Goal: Communication & Community: Answer question/provide support

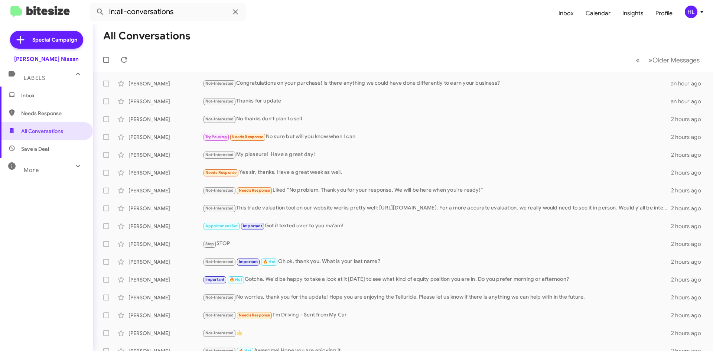
drag, startPoint x: 0, startPoint y: 0, endPoint x: 52, endPoint y: 17, distance: 54.9
click at [51, 16] on img at bounding box center [39, 12] width 59 height 12
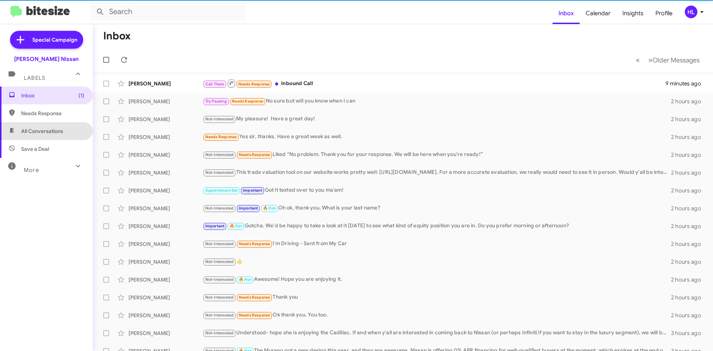
click at [65, 127] on span "All Conversations" at bounding box center [46, 131] width 93 height 18
type input "in:all-conversations"
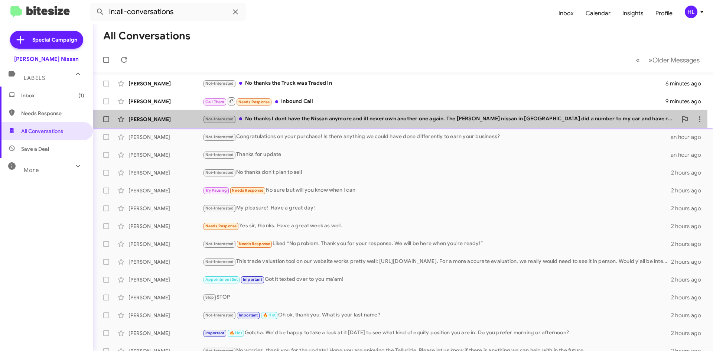
click at [167, 124] on div "[PERSON_NAME] Not-Interested No thanks I dont have the Nissan anymore and ill n…" at bounding box center [403, 119] width 609 height 15
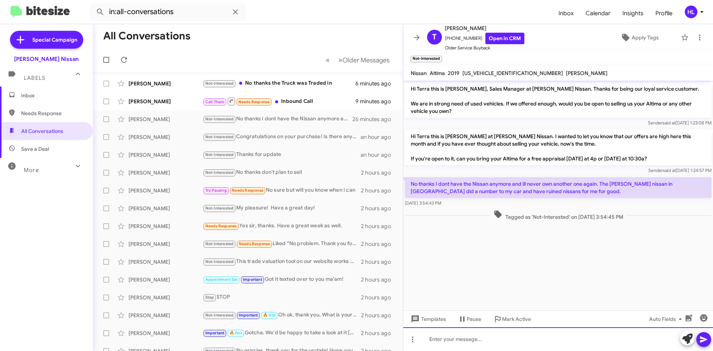
click at [493, 339] on div at bounding box center [558, 339] width 310 height 24
click at [506, 338] on div at bounding box center [558, 339] width 310 height 24
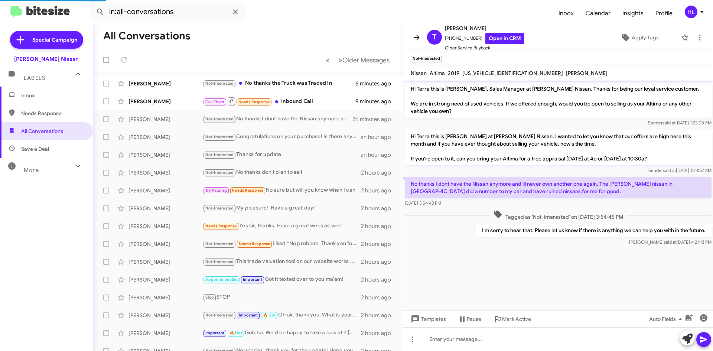
click at [416, 36] on icon at bounding box center [416, 37] width 9 height 9
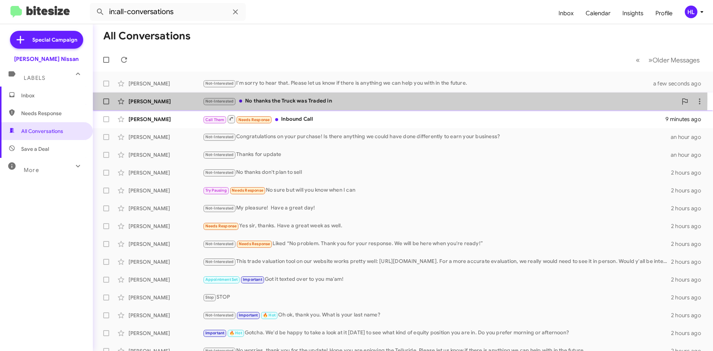
click at [179, 99] on div "[PERSON_NAME]" at bounding box center [166, 101] width 74 height 7
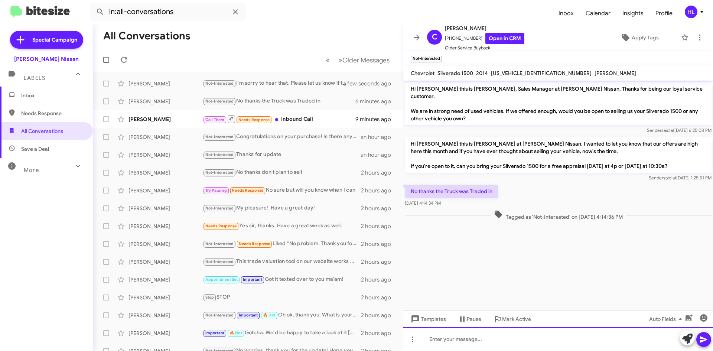
click at [507, 340] on div at bounding box center [558, 339] width 310 height 24
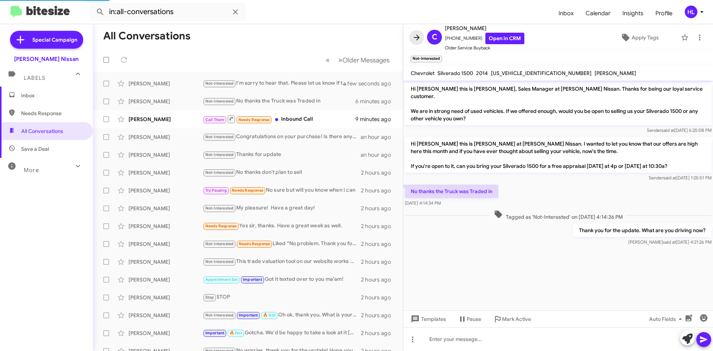
click at [421, 39] on span at bounding box center [416, 37] width 15 height 9
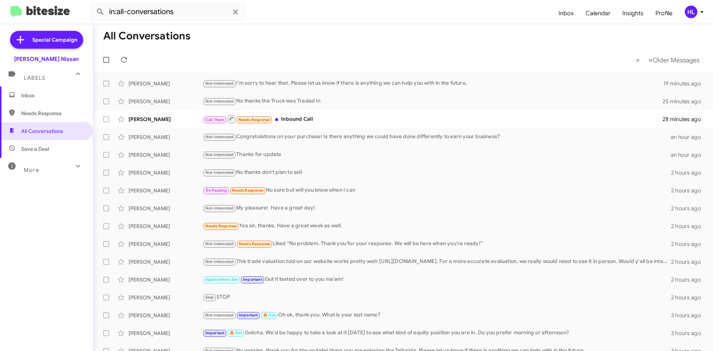
click at [56, 19] on mat-toolbar "in:all-conversations Inbox Calendar Insights Profile HL" at bounding box center [356, 12] width 713 height 24
click at [56, 17] on img at bounding box center [39, 12] width 59 height 12
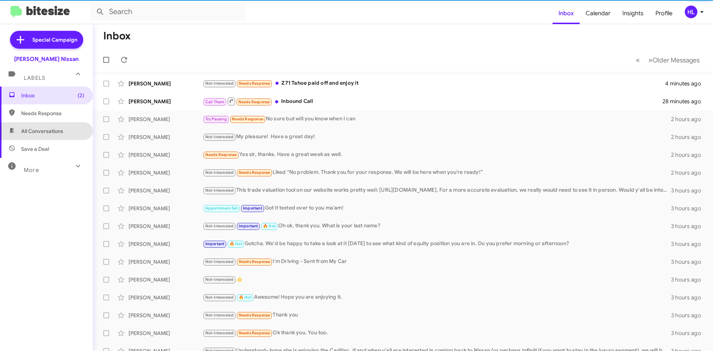
click at [52, 134] on span "All Conversations" at bounding box center [42, 130] width 42 height 7
type input "in:all-conversations"
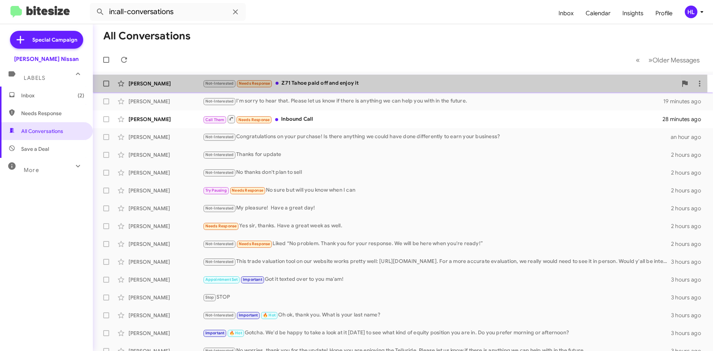
click at [175, 88] on div "[PERSON_NAME] Not-Interested Needs Response Z71 Tahoe paid off and enjoy it 4 m…" at bounding box center [403, 83] width 609 height 15
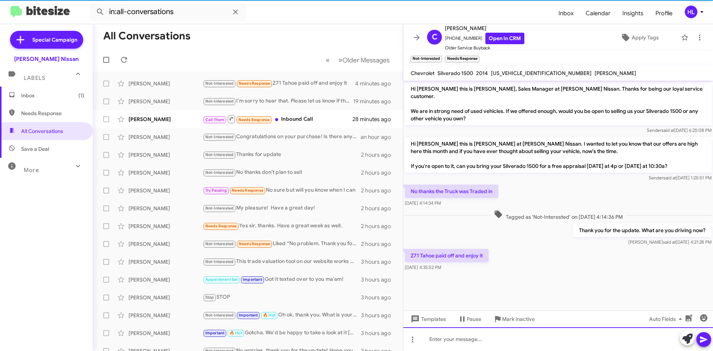
click at [498, 340] on div at bounding box center [558, 339] width 310 height 24
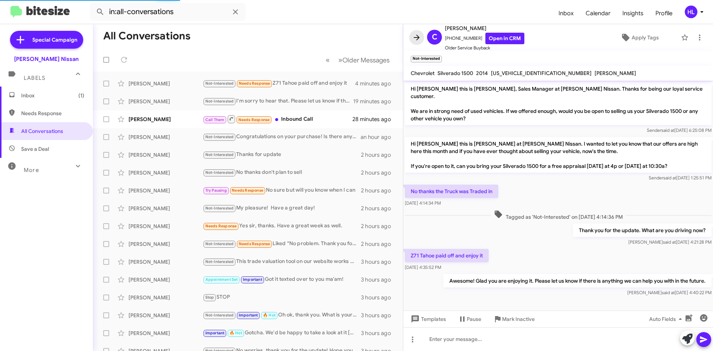
click at [421, 37] on icon at bounding box center [416, 37] width 9 height 9
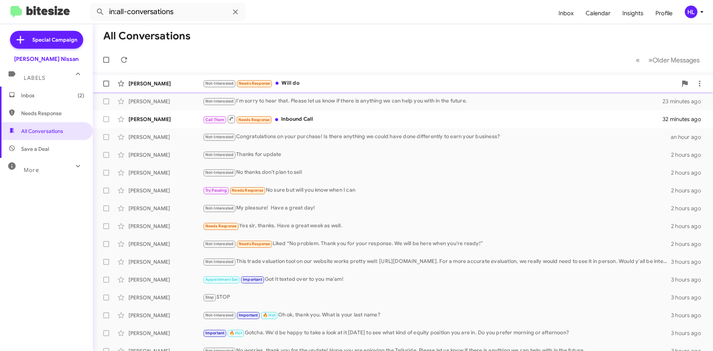
click at [160, 75] on span "[PERSON_NAME] Not-Interested Needs Response Will do 3 minutes ago" at bounding box center [403, 84] width 620 height 18
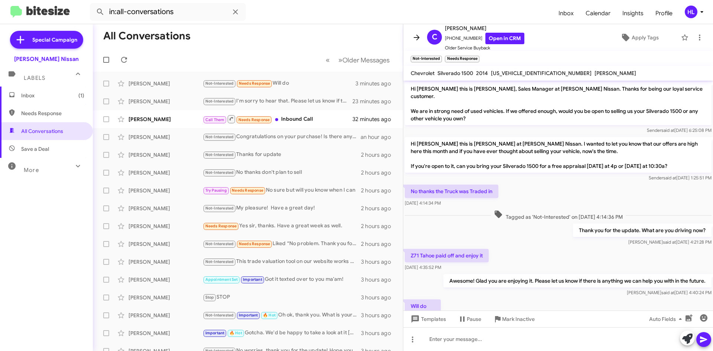
click at [415, 35] on icon at bounding box center [416, 37] width 9 height 9
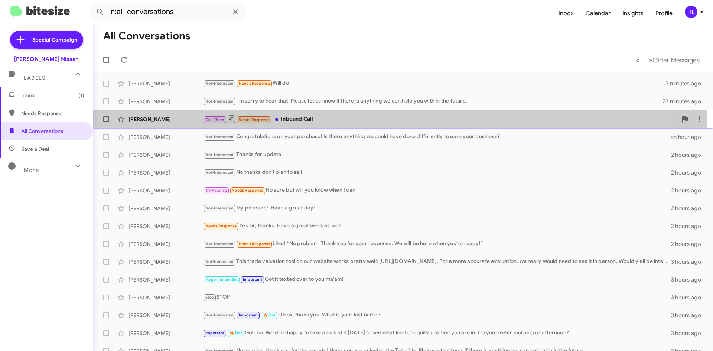
click at [168, 121] on div "[PERSON_NAME]" at bounding box center [166, 119] width 74 height 7
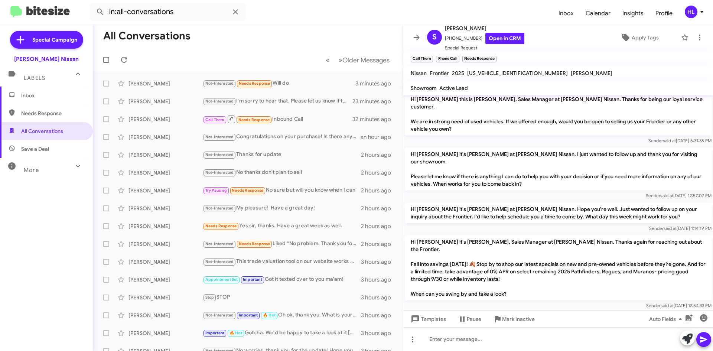
scroll to position [6, 0]
click at [490, 40] on link "Open in CRM" at bounding box center [505, 39] width 39 height 12
click at [508, 39] on link "Open in CRM" at bounding box center [505, 39] width 39 height 12
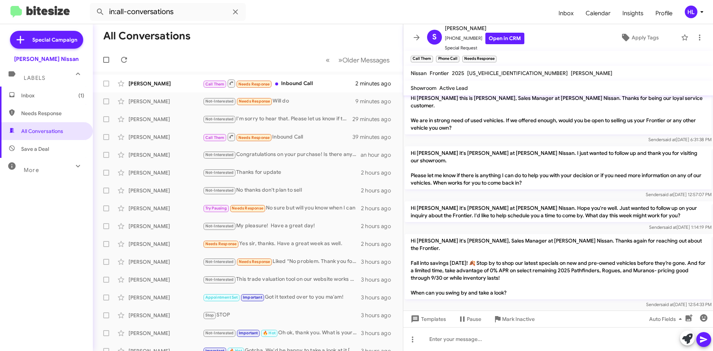
click at [417, 37] on icon at bounding box center [416, 37] width 9 height 9
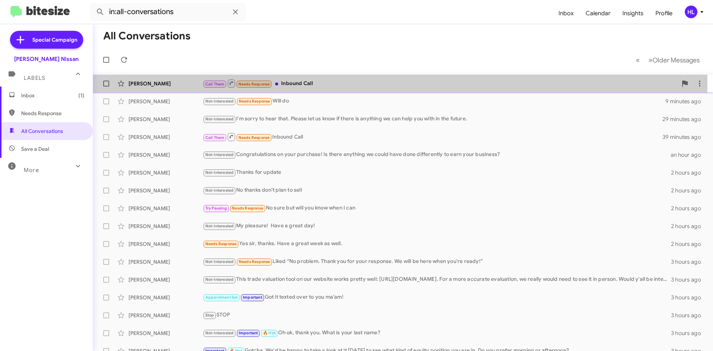
click at [186, 82] on div "[PERSON_NAME]" at bounding box center [166, 83] width 74 height 7
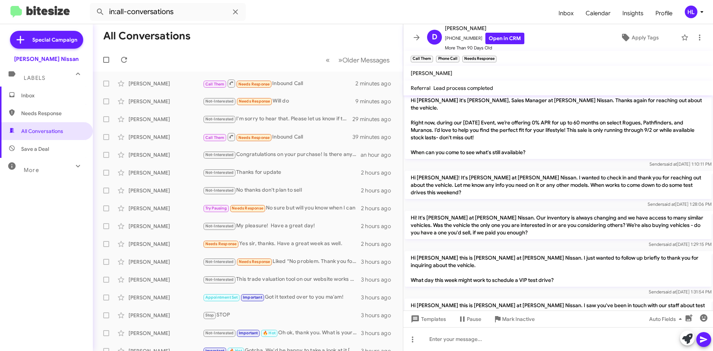
scroll to position [678, 0]
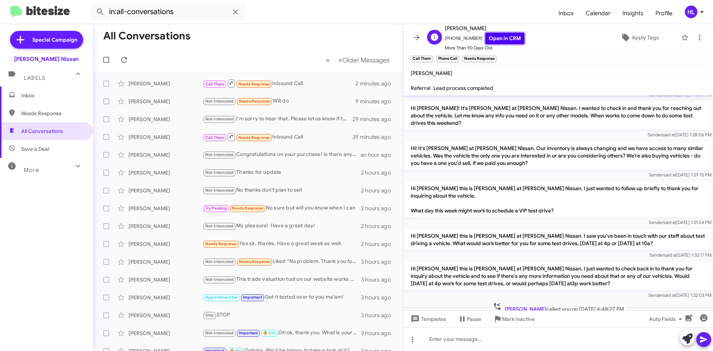
click at [498, 38] on link "Open in CRM" at bounding box center [505, 39] width 39 height 12
click at [420, 36] on icon at bounding box center [416, 37] width 9 height 9
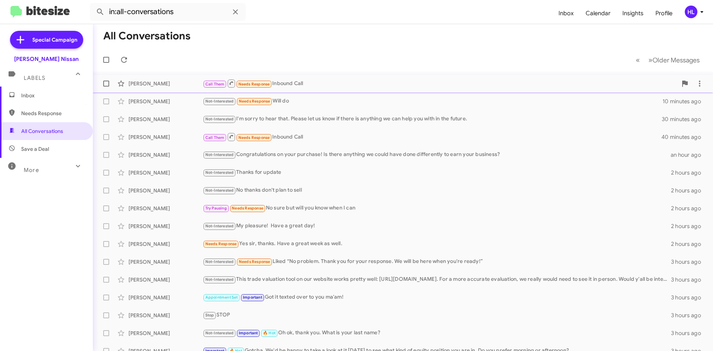
click at [407, 89] on div "[PERSON_NAME] Call Them Needs Response Inbound Call 3 minutes ago" at bounding box center [403, 83] width 609 height 15
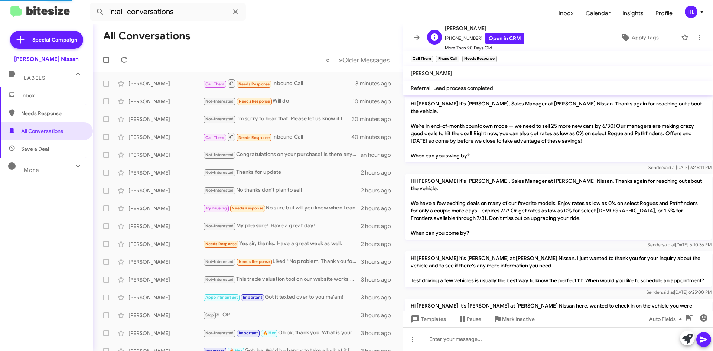
scroll to position [663, 0]
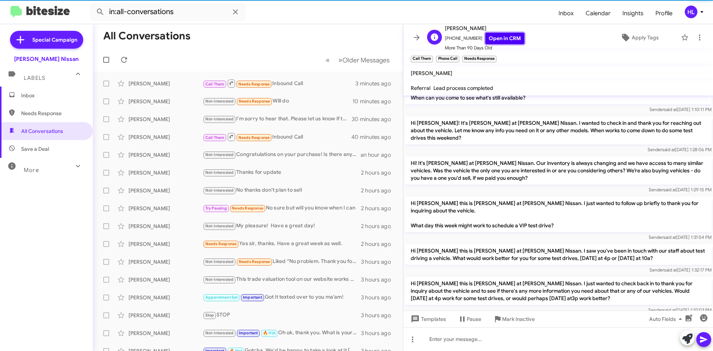
click at [486, 37] on link "Open in CRM" at bounding box center [505, 39] width 39 height 12
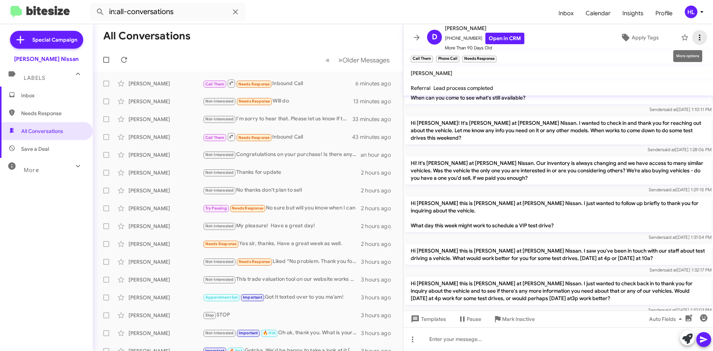
click at [699, 38] on icon at bounding box center [699, 38] width 1 height 6
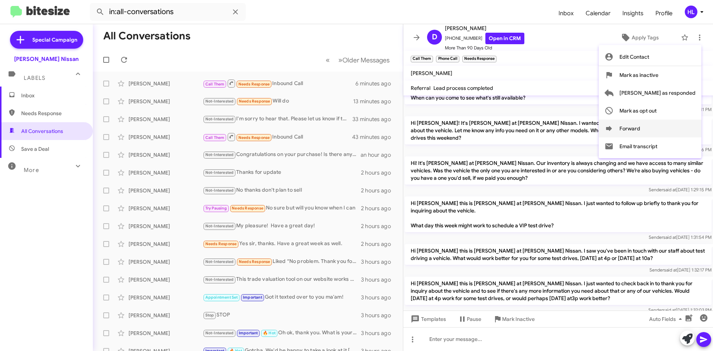
click at [677, 126] on button "Forward" at bounding box center [650, 129] width 103 height 18
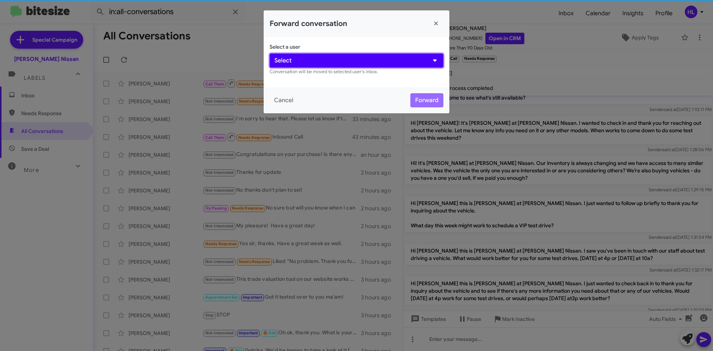
click at [332, 61] on button "Select" at bounding box center [357, 60] width 174 height 14
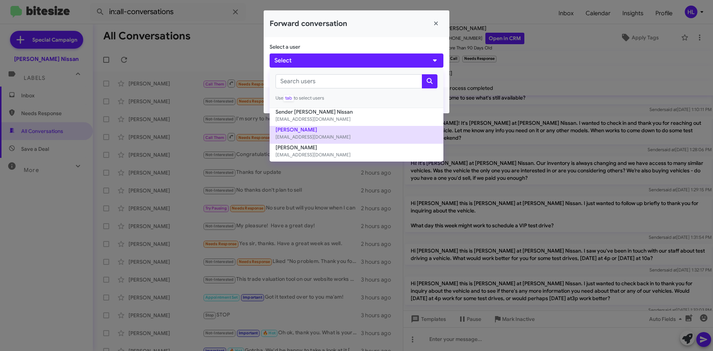
click at [340, 139] on small "[EMAIL_ADDRESS][DOMAIN_NAME]" at bounding box center [357, 136] width 162 height 7
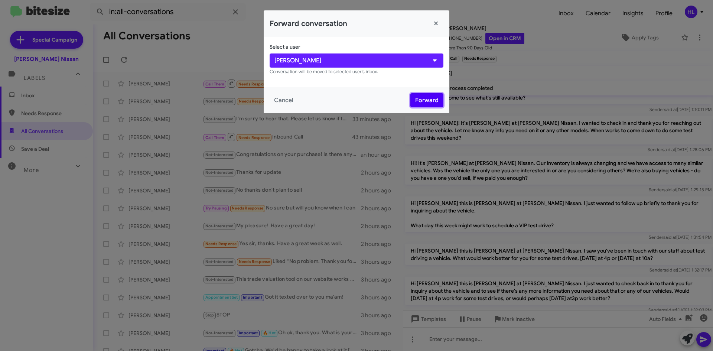
click at [437, 100] on button "Forward" at bounding box center [427, 100] width 33 height 14
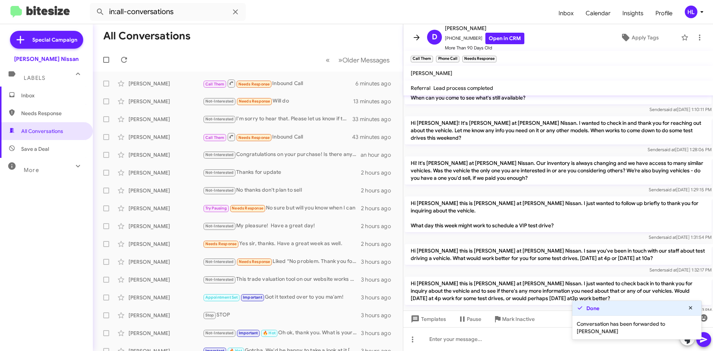
click at [413, 36] on icon at bounding box center [416, 37] width 9 height 9
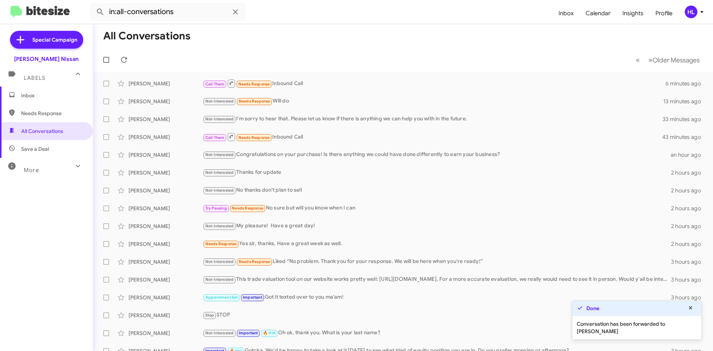
click at [39, 19] on mat-toolbar "in:all-conversations Inbox Calendar Insights Profile HL" at bounding box center [356, 12] width 713 height 24
click at [40, 15] on img at bounding box center [39, 12] width 59 height 12
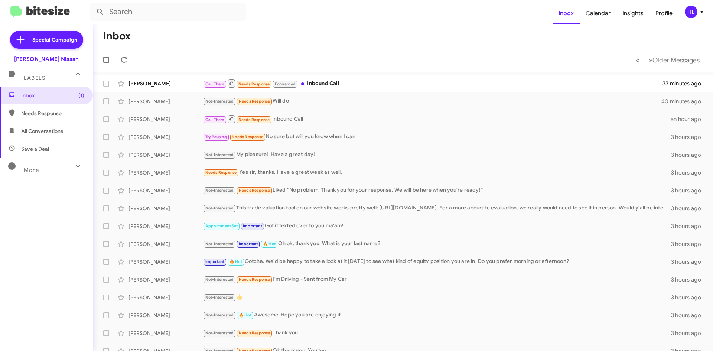
click at [62, 16] on img at bounding box center [39, 12] width 59 height 12
click at [71, 125] on span "All Conversations" at bounding box center [46, 131] width 93 height 18
type input "in:all-conversations"
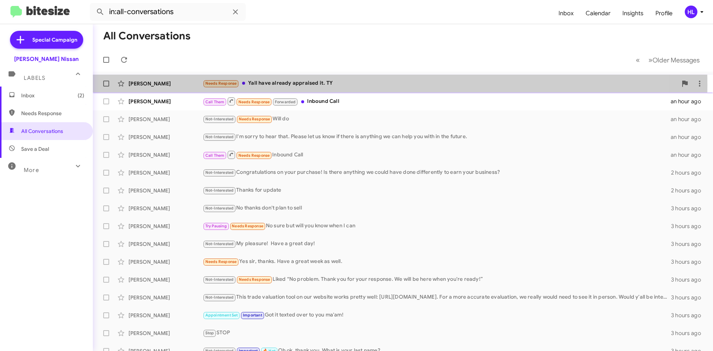
click at [169, 85] on div "[PERSON_NAME]" at bounding box center [166, 83] width 74 height 7
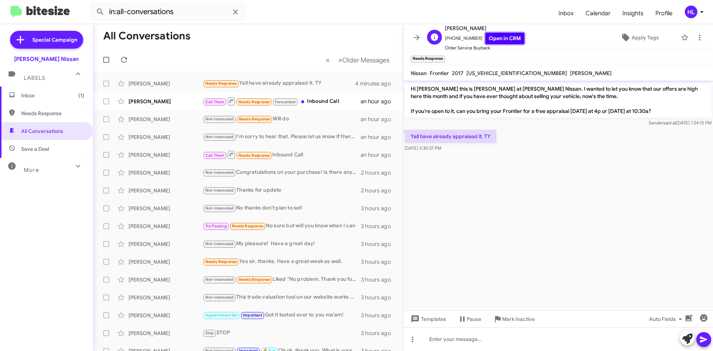
click at [494, 39] on link "Open in CRM" at bounding box center [505, 39] width 39 height 12
click at [419, 41] on icon at bounding box center [416, 37] width 9 height 9
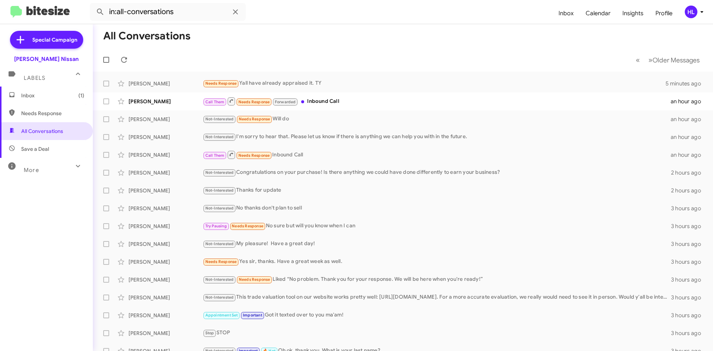
click at [71, 98] on span "Inbox (1)" at bounding box center [52, 95] width 63 height 7
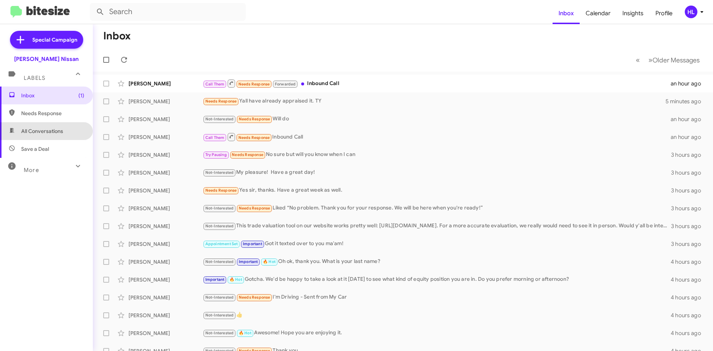
click at [52, 127] on span "All Conversations" at bounding box center [46, 131] width 93 height 18
type input "in:all-conversations"
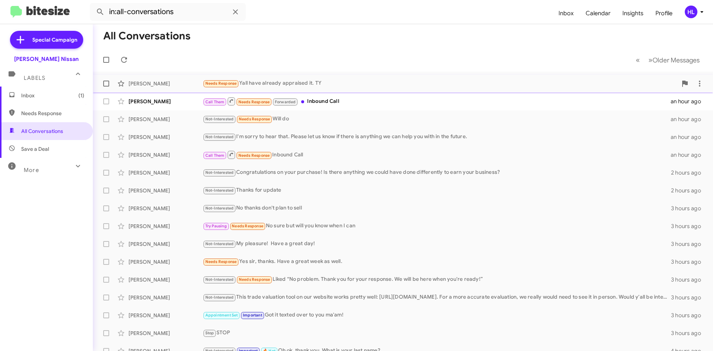
click at [175, 79] on div "[PERSON_NAME] Needs Response Yall have already appraised it. TY 5 minutes ago" at bounding box center [403, 83] width 609 height 15
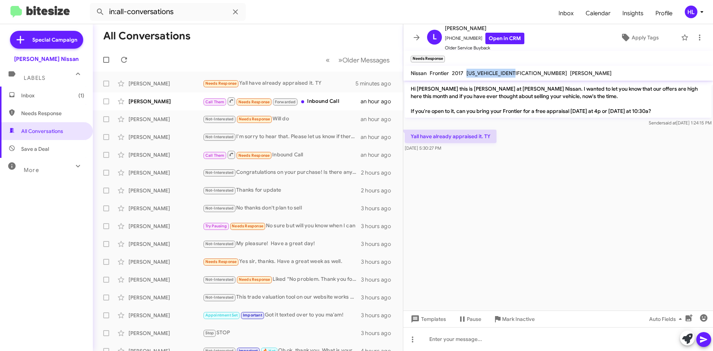
drag, startPoint x: 466, startPoint y: 73, endPoint x: 519, endPoint y: 74, distance: 52.8
click at [519, 74] on span "[US_VEHICLE_IDENTIFICATION_NUMBER]" at bounding box center [517, 73] width 101 height 7
copy span "[US_VEHICLE_IDENTIFICATION_NUMBER]"
click at [414, 38] on icon at bounding box center [417, 38] width 6 height 6
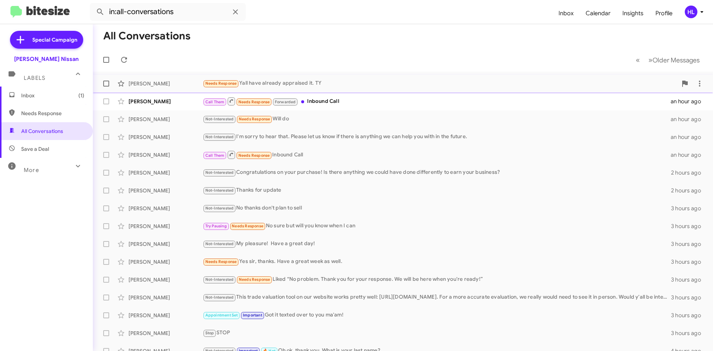
click at [171, 77] on div "[PERSON_NAME] Needs Response Yall have already appraised it. TY 6 minutes ago" at bounding box center [403, 83] width 609 height 15
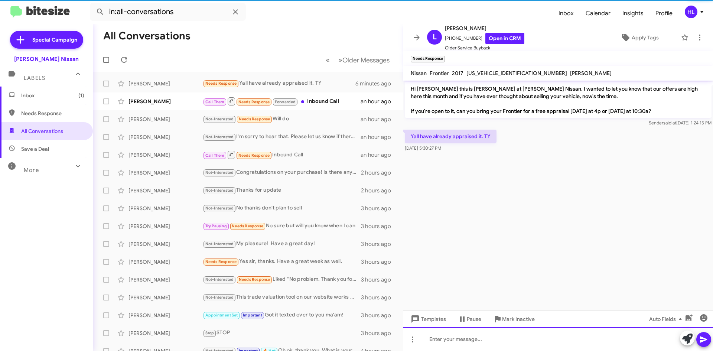
click at [544, 337] on div at bounding box center [558, 339] width 310 height 24
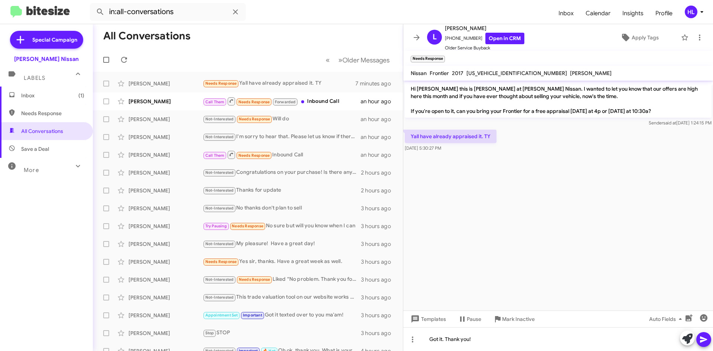
click at [704, 343] on icon at bounding box center [704, 339] width 9 height 9
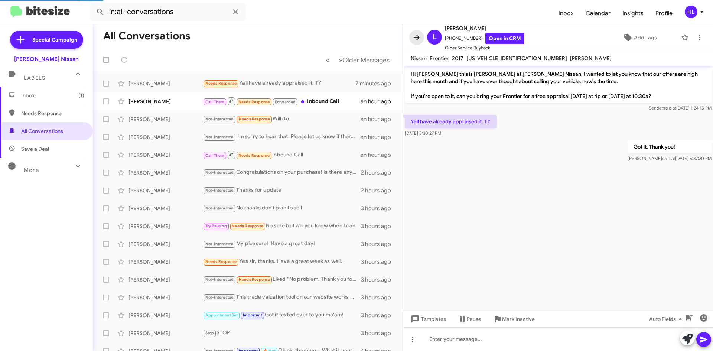
click at [419, 40] on icon at bounding box center [416, 37] width 9 height 9
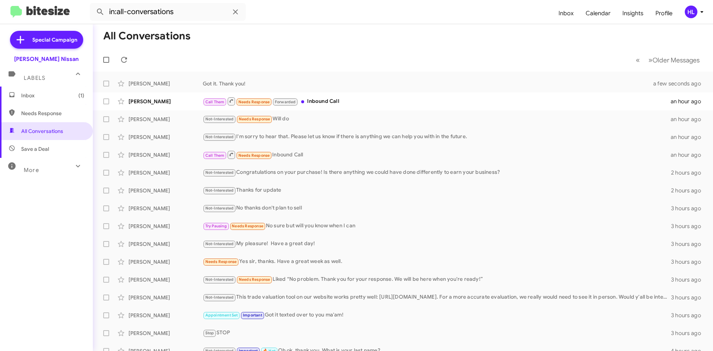
click at [48, 12] on img at bounding box center [39, 12] width 59 height 12
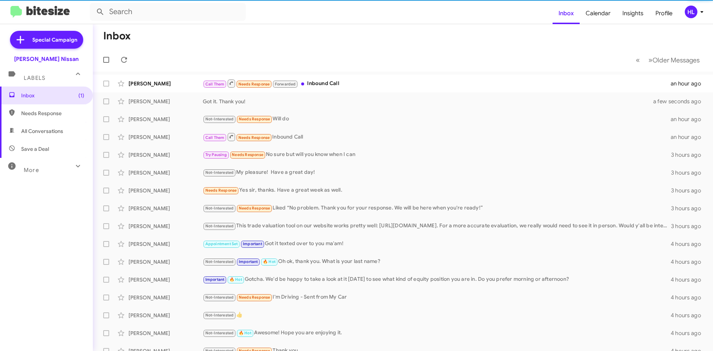
click at [60, 128] on span "All Conversations" at bounding box center [42, 130] width 42 height 7
type input "in:all-conversations"
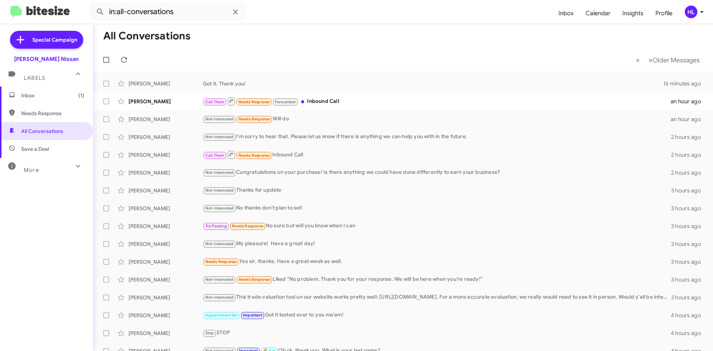
click at [61, 16] on img at bounding box center [39, 12] width 59 height 12
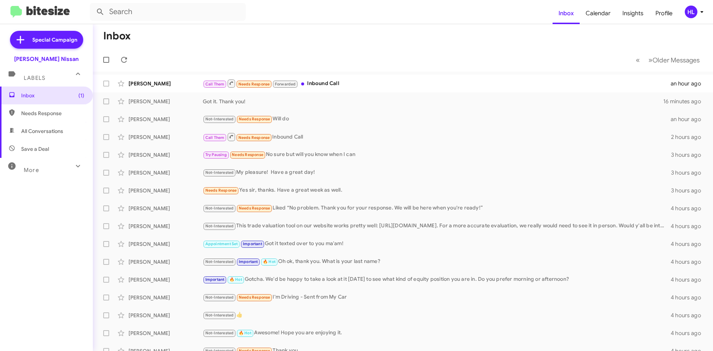
click at [57, 4] on mat-toolbar "Inbox Calendar Insights Profile HL" at bounding box center [356, 12] width 713 height 24
click at [68, 129] on span "All Conversations" at bounding box center [46, 131] width 93 height 18
type input "in:all-conversations"
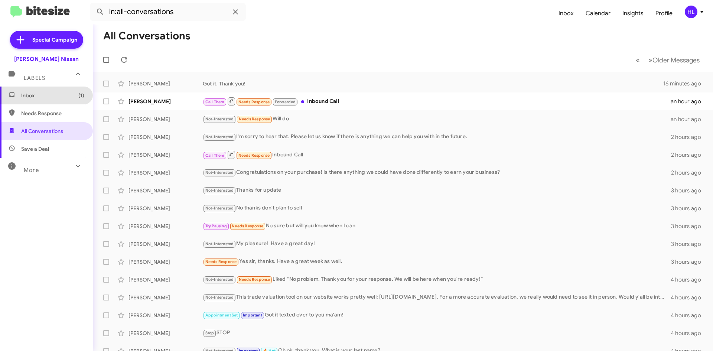
click at [56, 92] on span "Inbox (1)" at bounding box center [52, 95] width 63 height 7
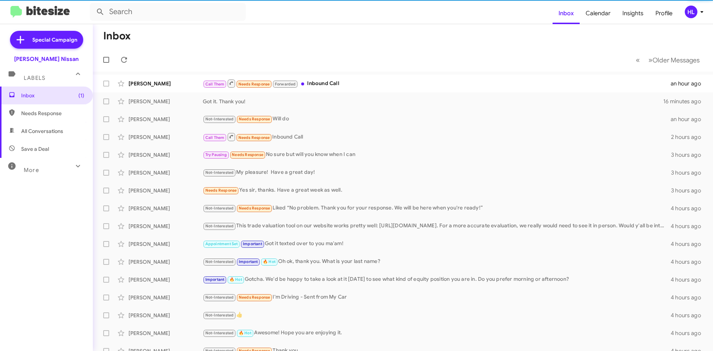
click at [49, 18] on img at bounding box center [39, 12] width 59 height 12
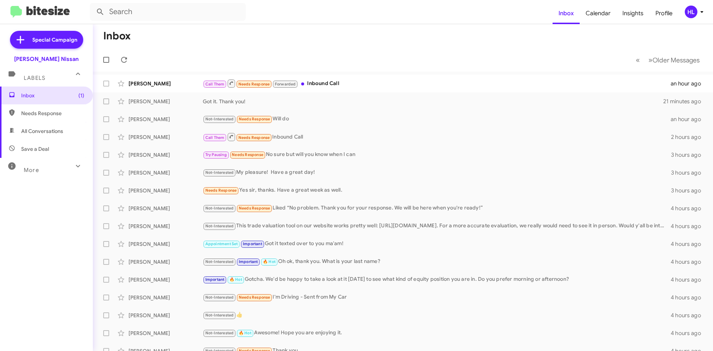
click at [48, 14] on img at bounding box center [39, 12] width 59 height 12
click at [37, 129] on span "All Conversations" at bounding box center [42, 130] width 42 height 7
type input "in:all-conversations"
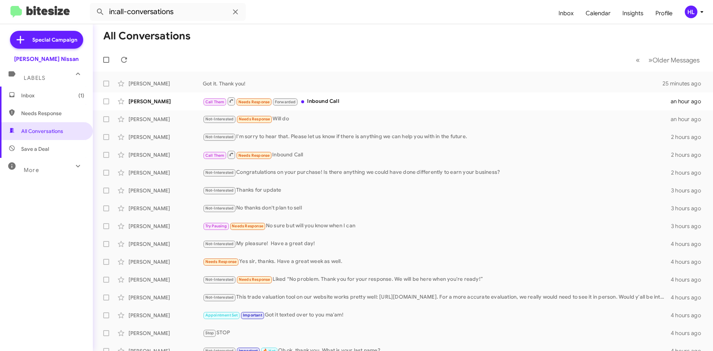
click at [51, 15] on img at bounding box center [39, 12] width 59 height 12
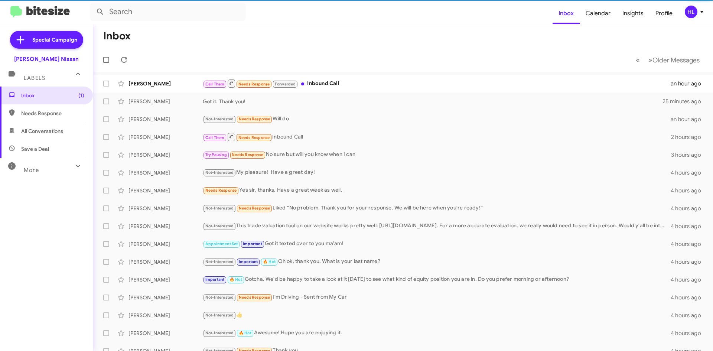
click at [53, 130] on span "All Conversations" at bounding box center [42, 130] width 42 height 7
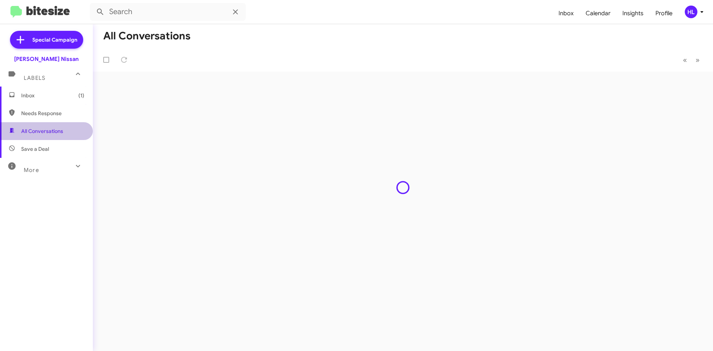
type input "in:all-conversations"
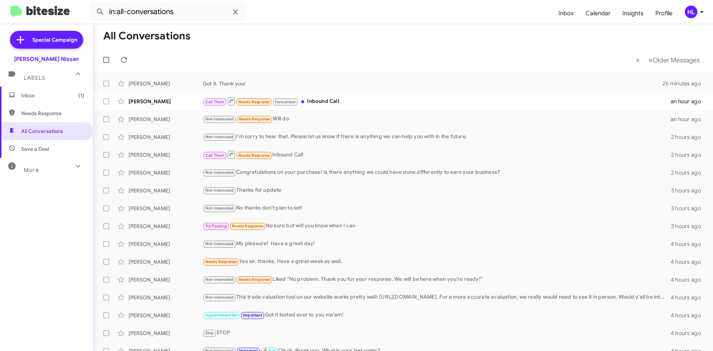
click at [55, 14] on img at bounding box center [39, 12] width 59 height 12
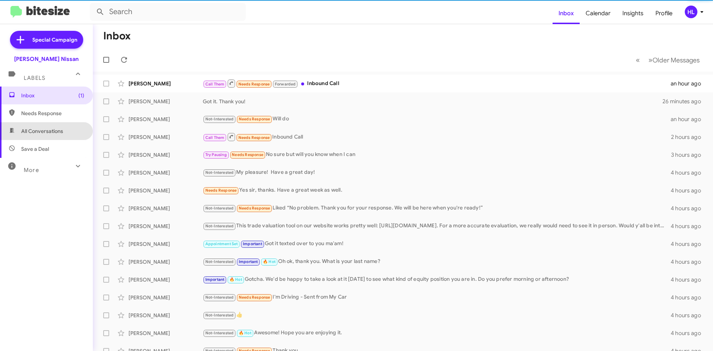
click at [49, 131] on span "All Conversations" at bounding box center [42, 130] width 42 height 7
type input "in:all-conversations"
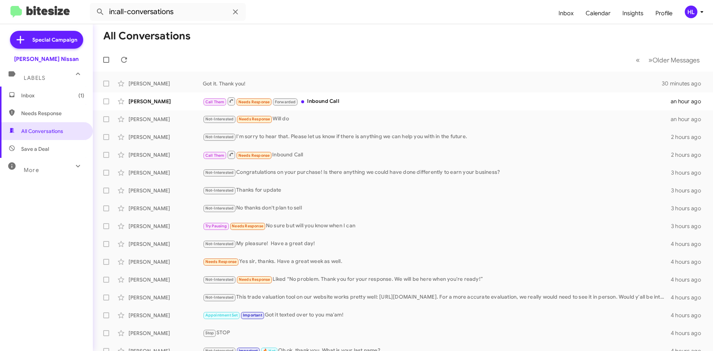
click at [31, 12] on img at bounding box center [39, 12] width 59 height 12
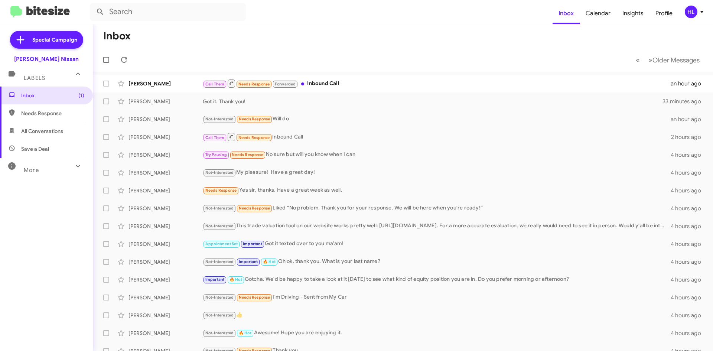
click at [54, 17] on img at bounding box center [39, 12] width 59 height 12
click at [48, 131] on span "All Conversations" at bounding box center [42, 130] width 42 height 7
type input "in:all-conversations"
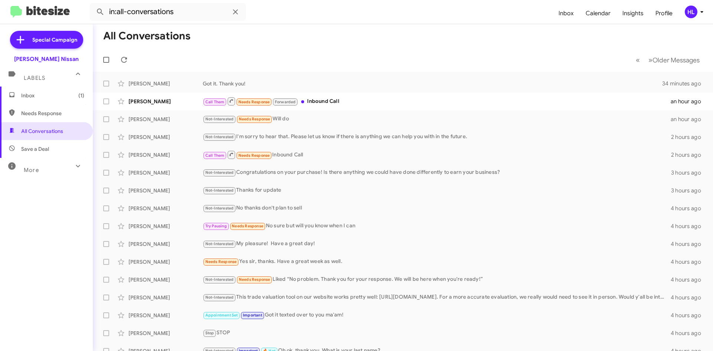
click at [55, 18] on img at bounding box center [39, 12] width 59 height 12
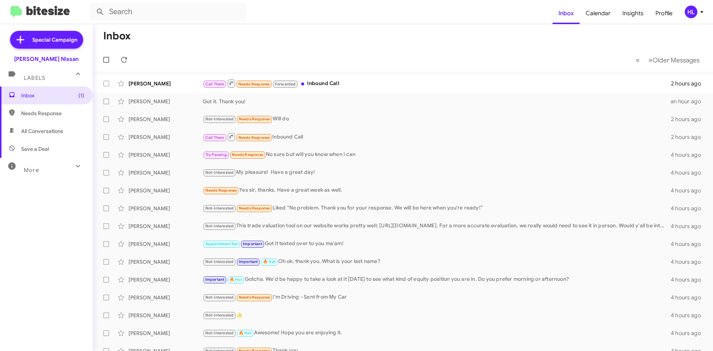
click at [52, 17] on img at bounding box center [39, 12] width 59 height 12
click at [46, 130] on span "All Conversations" at bounding box center [42, 130] width 42 height 7
type input "in:all-conversations"
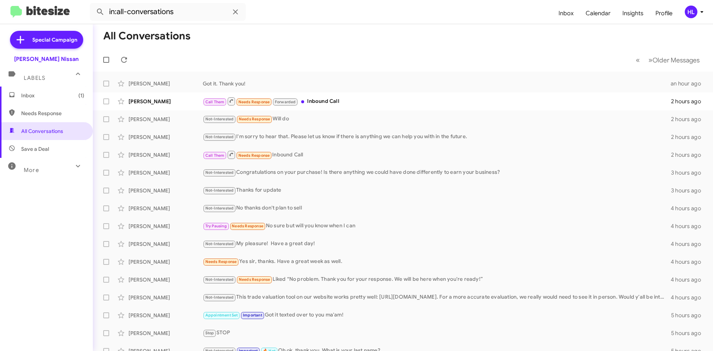
click at [64, 15] on img at bounding box center [39, 12] width 59 height 12
